Goal: Information Seeking & Learning: Learn about a topic

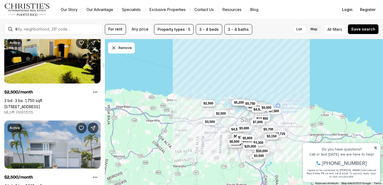
scroll to position [705, 0]
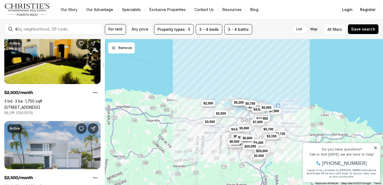
click at [40, 105] on link "40 VIA CANGREJOS, TOA BAJA PR, 00949" at bounding box center [22, 107] width 36 height 5
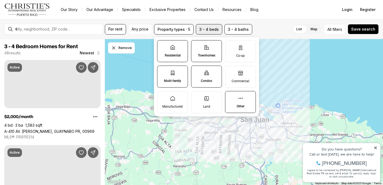
scroll to position [705, 0]
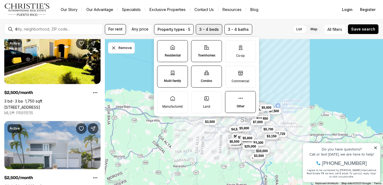
click at [209, 31] on button "3 - 4 beds" at bounding box center [209, 29] width 26 height 10
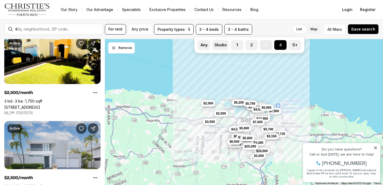
click at [267, 44] on label "3" at bounding box center [266, 45] width 12 height 10
click at [265, 44] on button "3" at bounding box center [262, 42] width 5 height 5
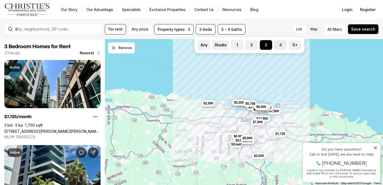
click at [278, 45] on label "4" at bounding box center [281, 45] width 12 height 10
click at [278, 45] on button "4" at bounding box center [277, 42] width 5 height 5
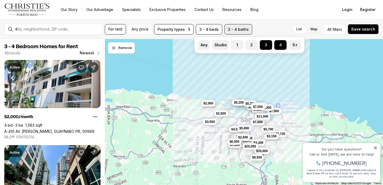
click at [237, 28] on button "3 - 4 baths" at bounding box center [239, 29] width 28 height 10
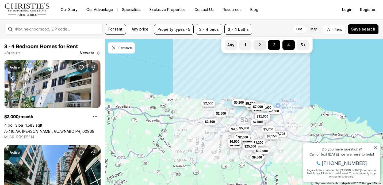
click at [265, 43] on label "2" at bounding box center [260, 45] width 12 height 10
click at [259, 43] on button "2" at bounding box center [256, 42] width 5 height 5
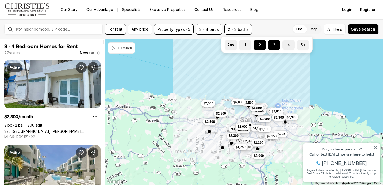
click at [87, 51] on span "Newest" at bounding box center [87, 53] width 14 height 4
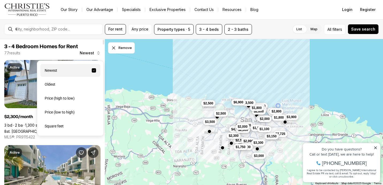
click at [89, 54] on span "Newest" at bounding box center [87, 53] width 14 height 4
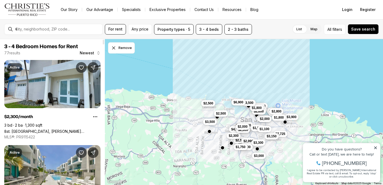
click at [92, 53] on span "Newest" at bounding box center [87, 53] width 14 height 4
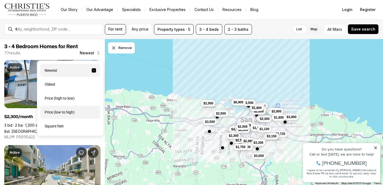
click at [59, 112] on div "Price (low to high)" at bounding box center [70, 112] width 60 height 13
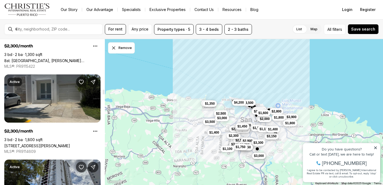
scroll to position [1513, 0]
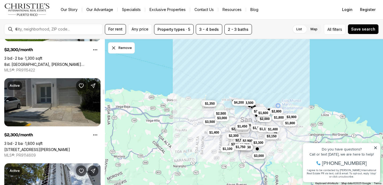
click at [64, 147] on link "504 SIRIO, SAN JUAN PR, 00920" at bounding box center [37, 149] width 66 height 5
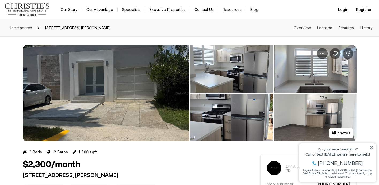
click at [140, 92] on img "View image gallery" at bounding box center [106, 93] width 166 height 96
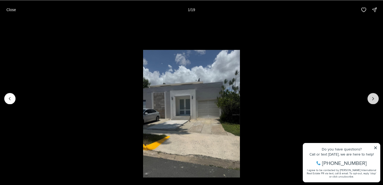
click at [370, 97] on button "Next slide" at bounding box center [373, 98] width 11 height 11
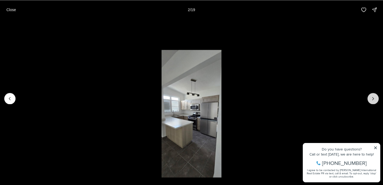
click at [370, 97] on button "Next slide" at bounding box center [373, 98] width 11 height 11
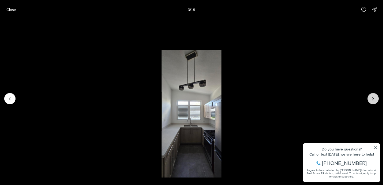
click at [370, 97] on button "Next slide" at bounding box center [373, 98] width 11 height 11
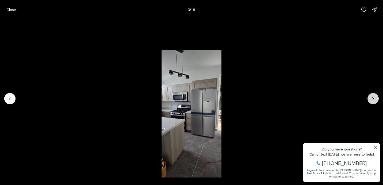
click at [370, 97] on button "Next slide" at bounding box center [373, 98] width 11 height 11
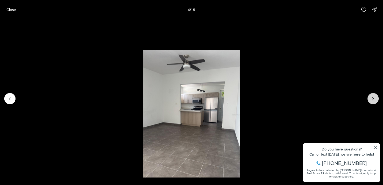
click at [370, 97] on button "Next slide" at bounding box center [373, 98] width 11 height 11
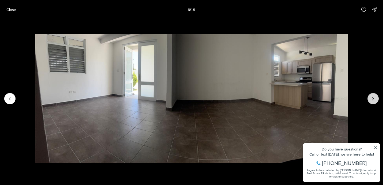
click at [370, 97] on button "Next slide" at bounding box center [373, 98] width 11 height 11
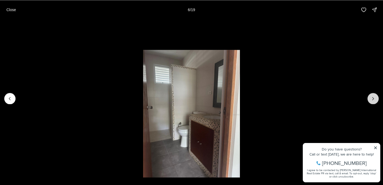
click at [370, 97] on button "Next slide" at bounding box center [373, 98] width 11 height 11
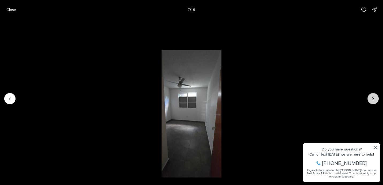
click at [370, 97] on button "Next slide" at bounding box center [373, 98] width 11 height 11
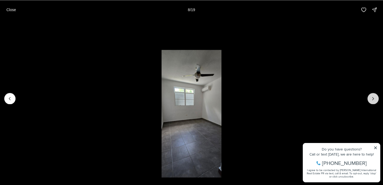
click at [370, 97] on button "Next slide" at bounding box center [373, 98] width 11 height 11
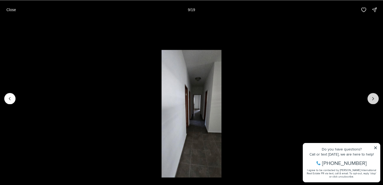
click at [370, 98] on button "Next slide" at bounding box center [373, 98] width 11 height 11
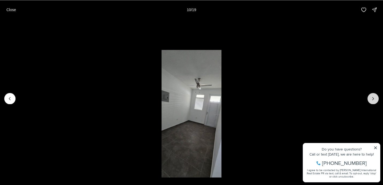
click at [370, 98] on button "Next slide" at bounding box center [373, 98] width 11 height 11
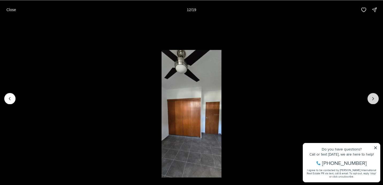
click at [370, 98] on button "Next slide" at bounding box center [373, 98] width 11 height 11
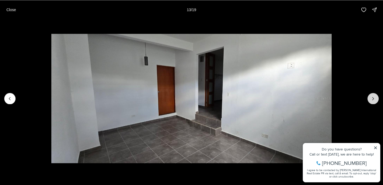
click at [370, 98] on button "Next slide" at bounding box center [373, 98] width 11 height 11
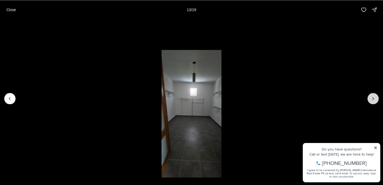
click at [370, 98] on button "Next slide" at bounding box center [373, 98] width 11 height 11
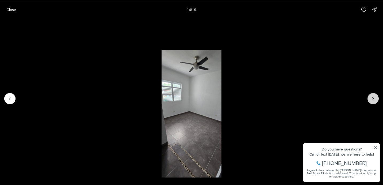
click at [370, 98] on button "Next slide" at bounding box center [373, 98] width 11 height 11
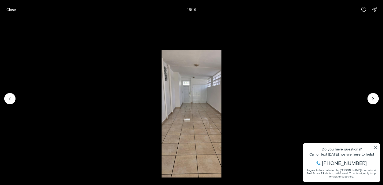
click at [310, 76] on li "16 of 19" at bounding box center [191, 98] width 383 height 158
click at [8, 8] on p "Close" at bounding box center [11, 9] width 10 height 4
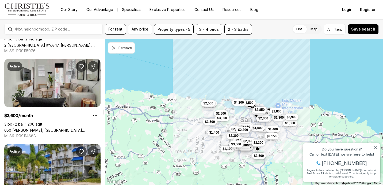
scroll to position [2242, 0]
